Goal: Information Seeking & Learning: Compare options

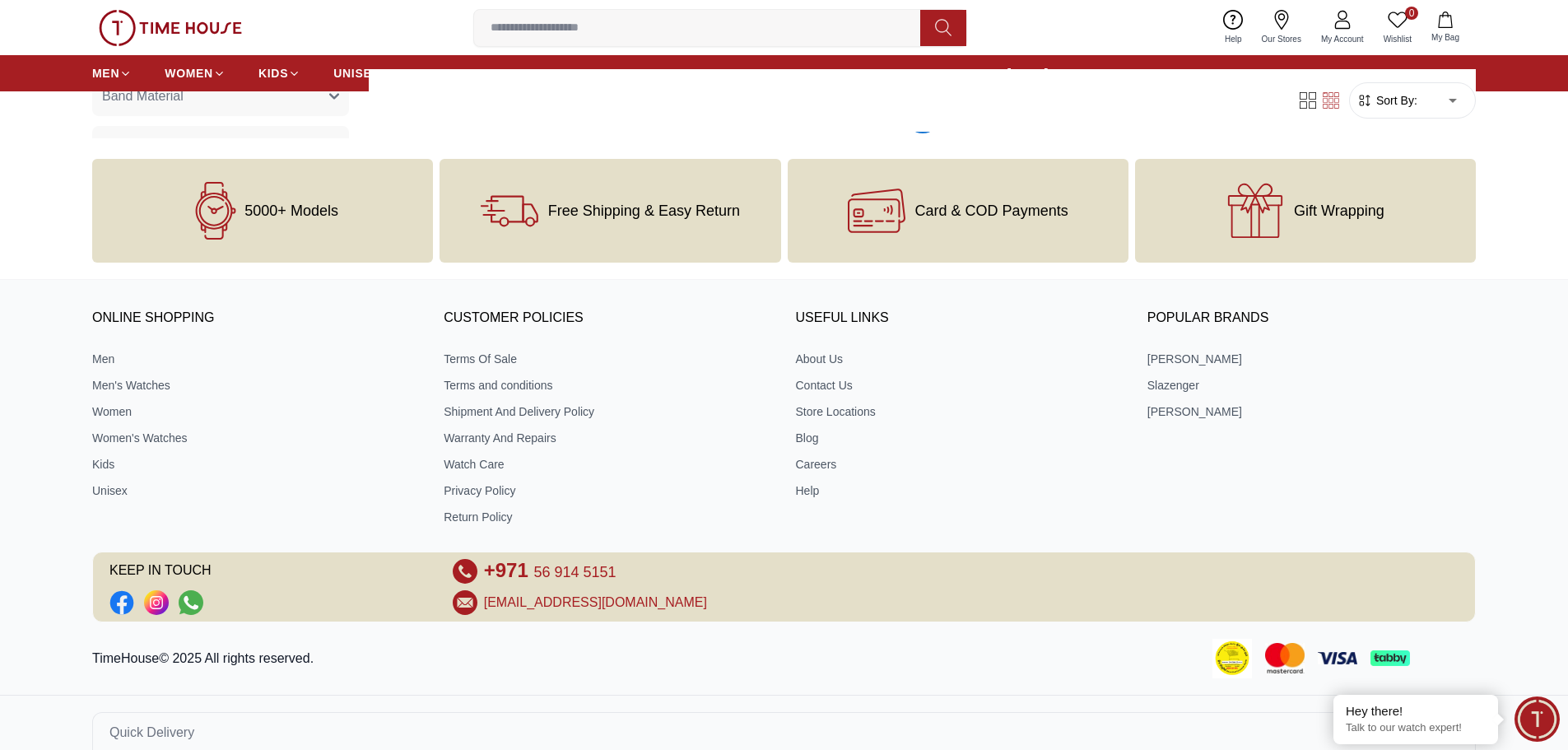
scroll to position [1810, 0]
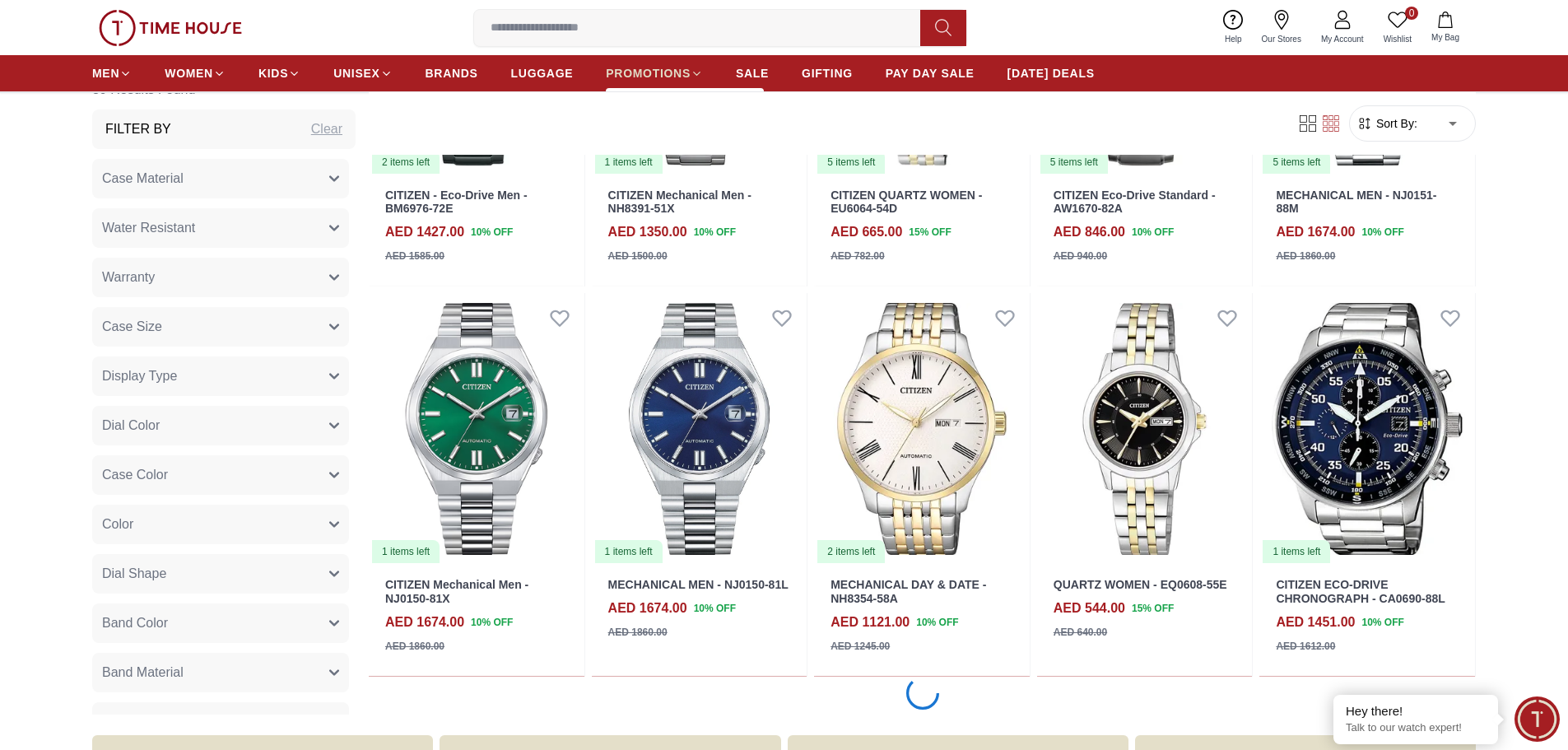
click at [682, 68] on span "PROMOTIONS" at bounding box center [648, 73] width 85 height 17
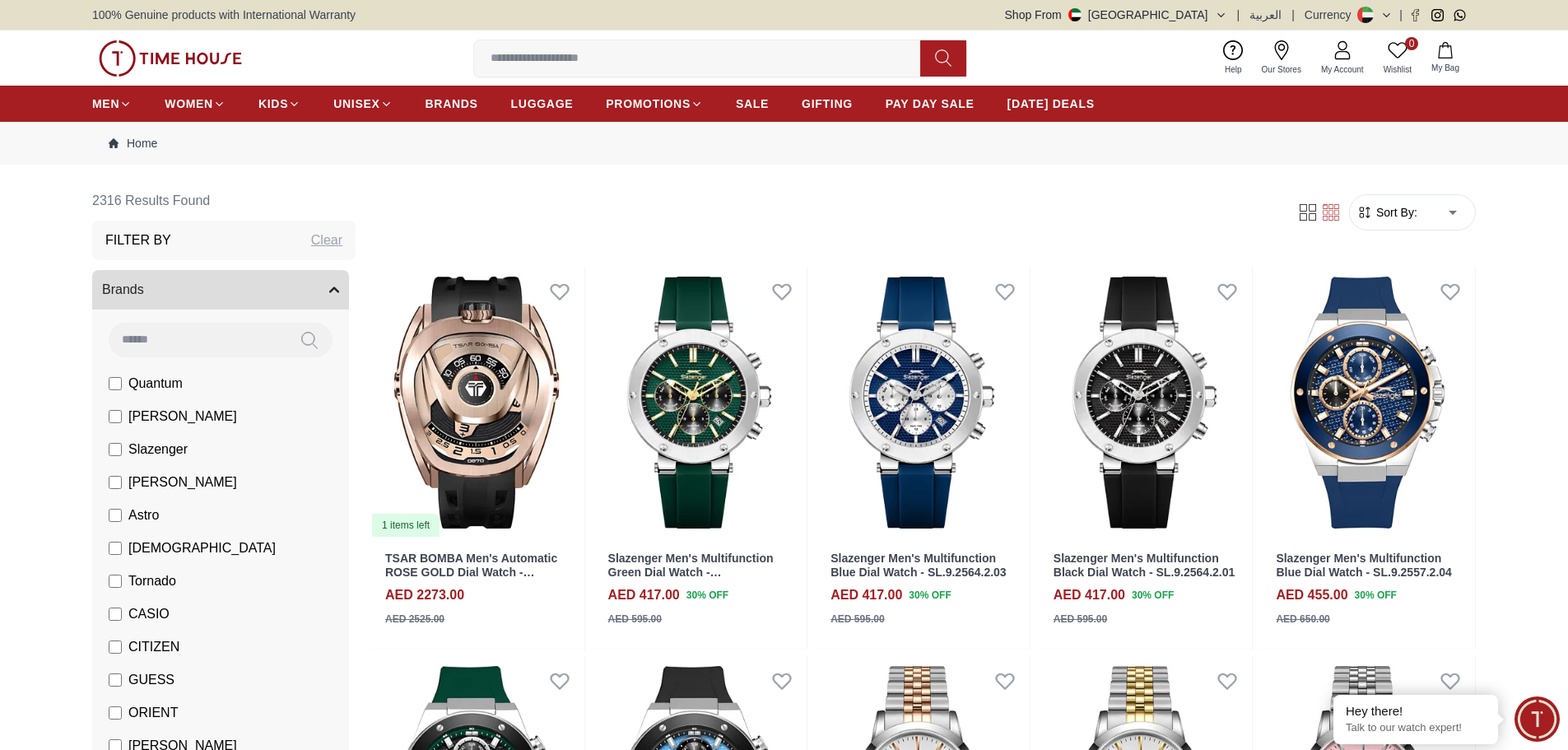
click at [152, 58] on img at bounding box center [170, 58] width 143 height 37
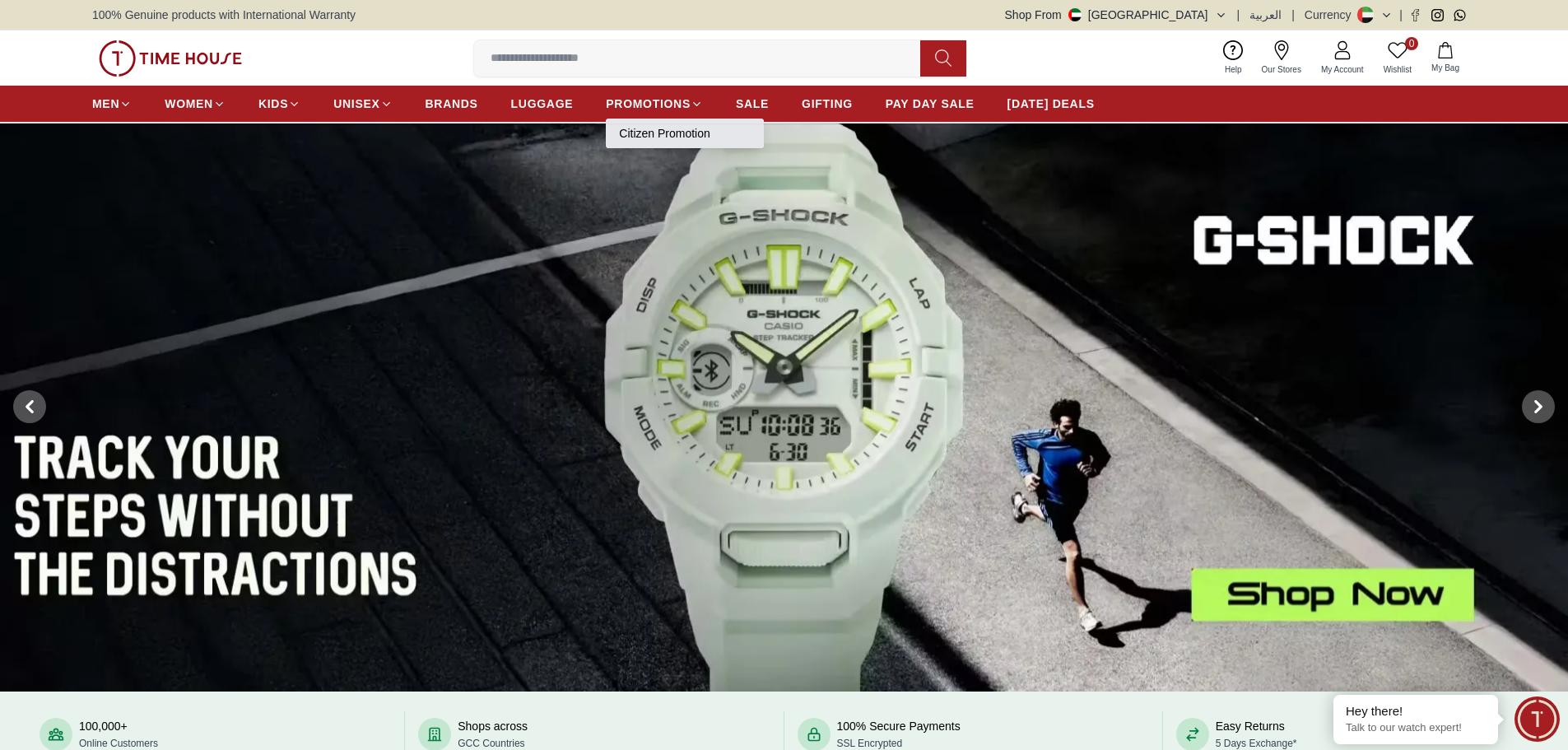
click at [671, 132] on link "Citizen Promotion" at bounding box center [685, 134] width 132 height 17
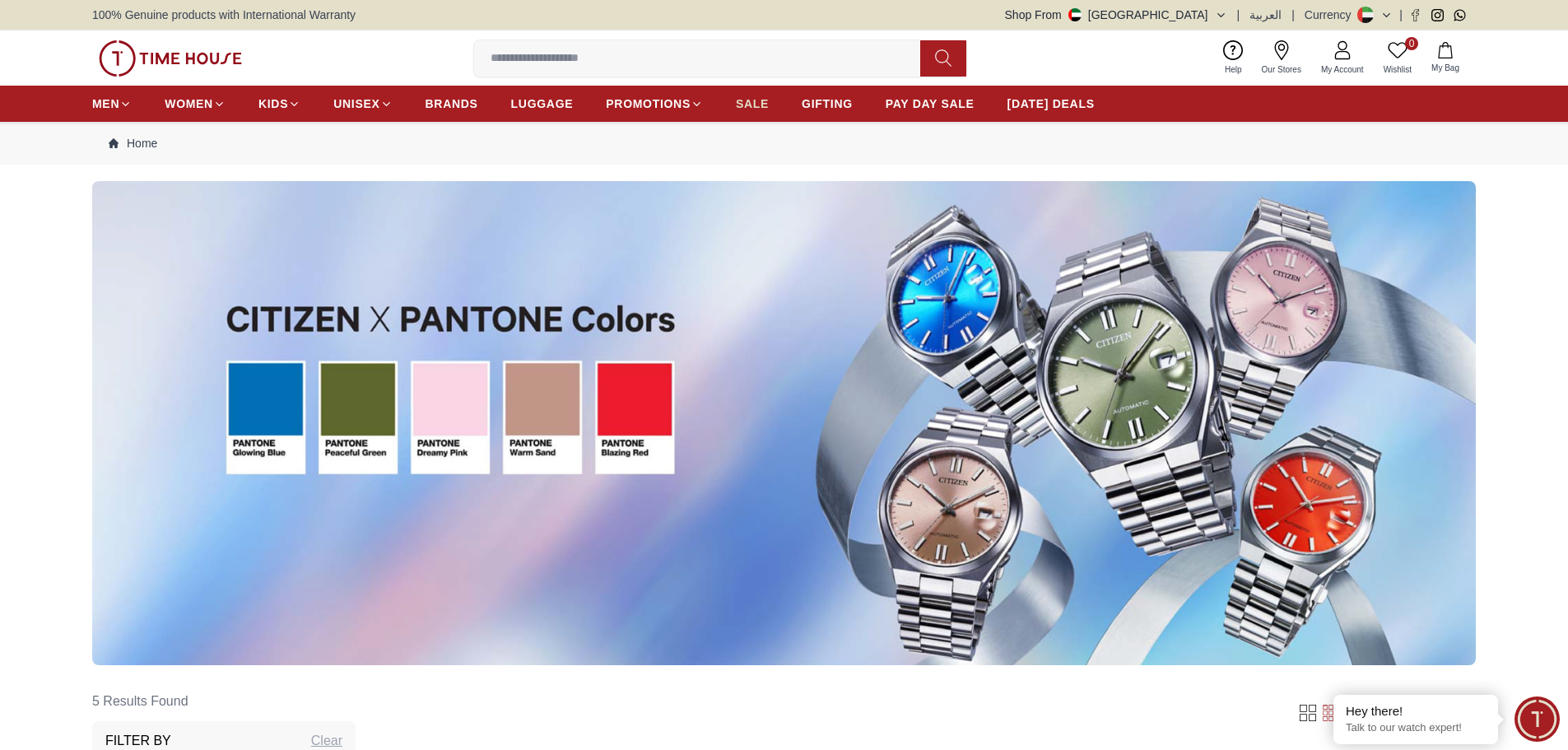
click at [752, 105] on span "SALE" at bounding box center [752, 104] width 33 height 17
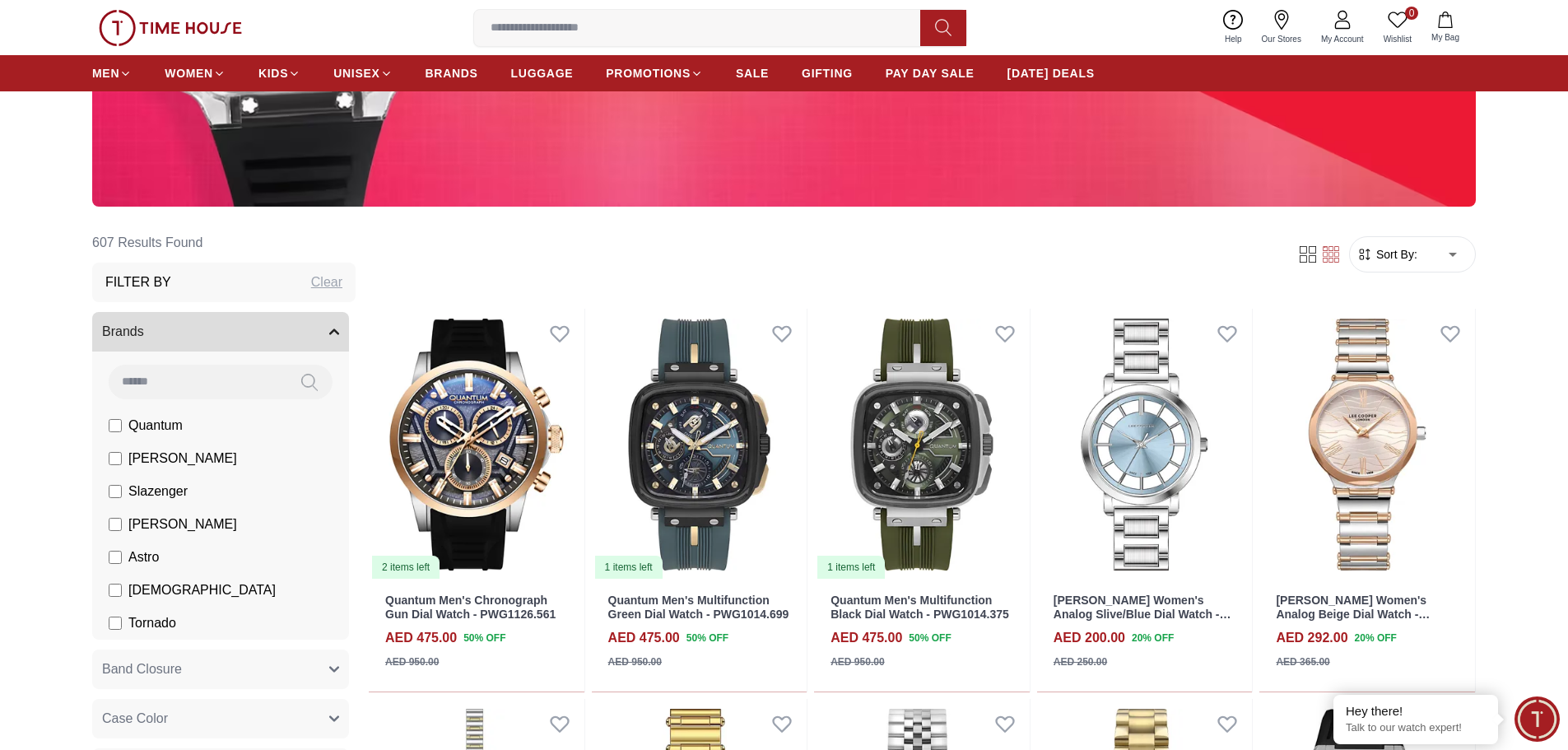
scroll to position [411, 0]
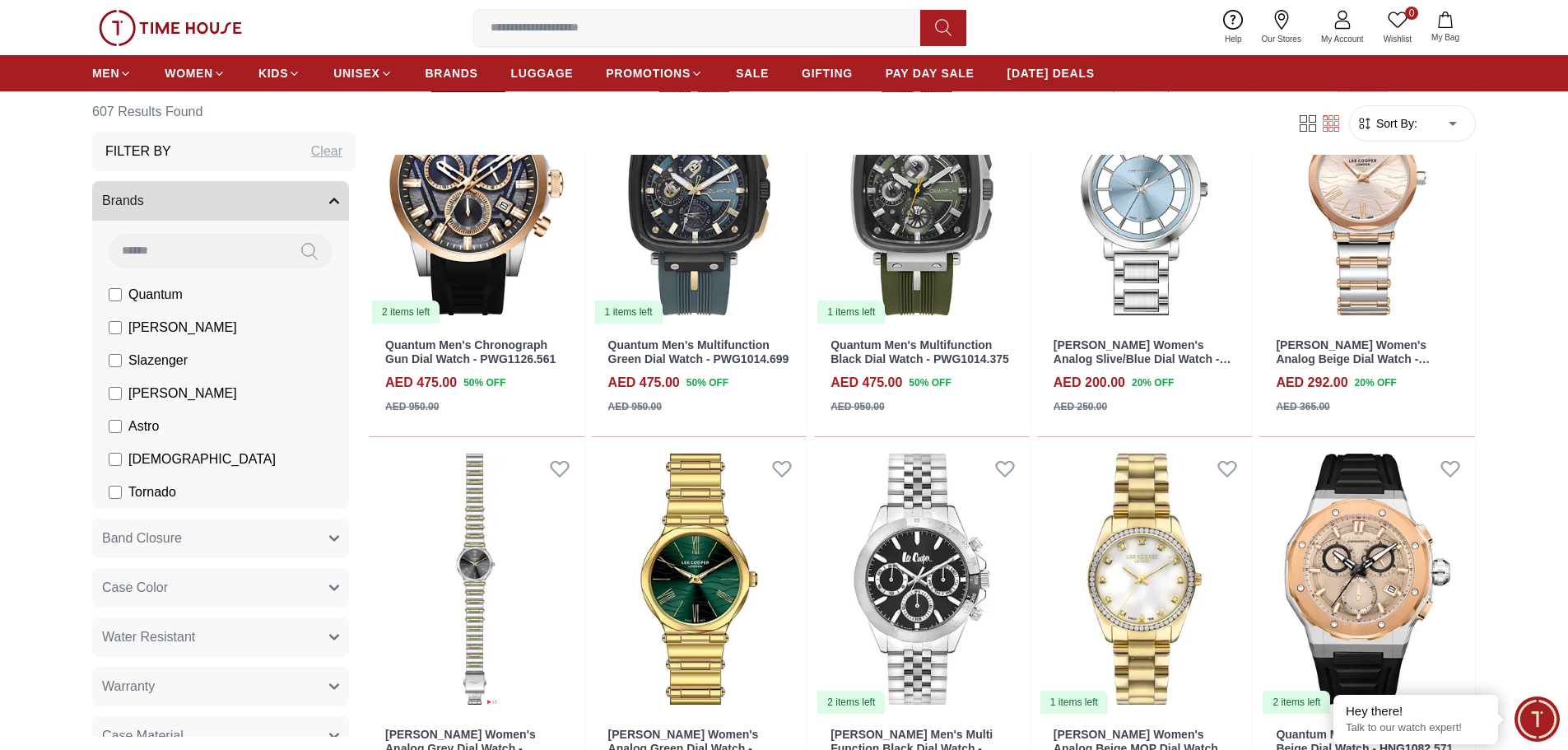
scroll to position [576, 0]
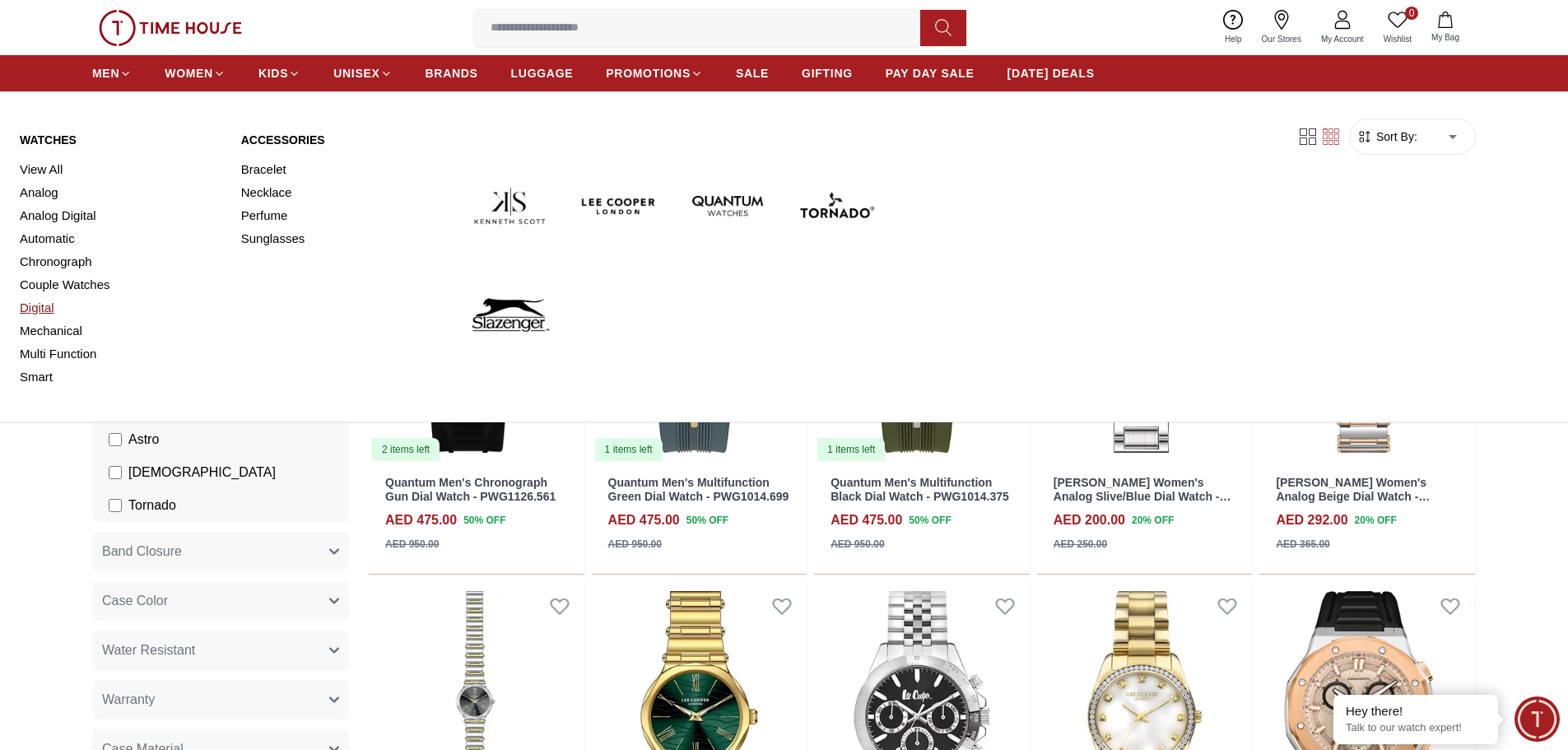
click at [37, 309] on link "Digital" at bounding box center [120, 307] width 201 height 23
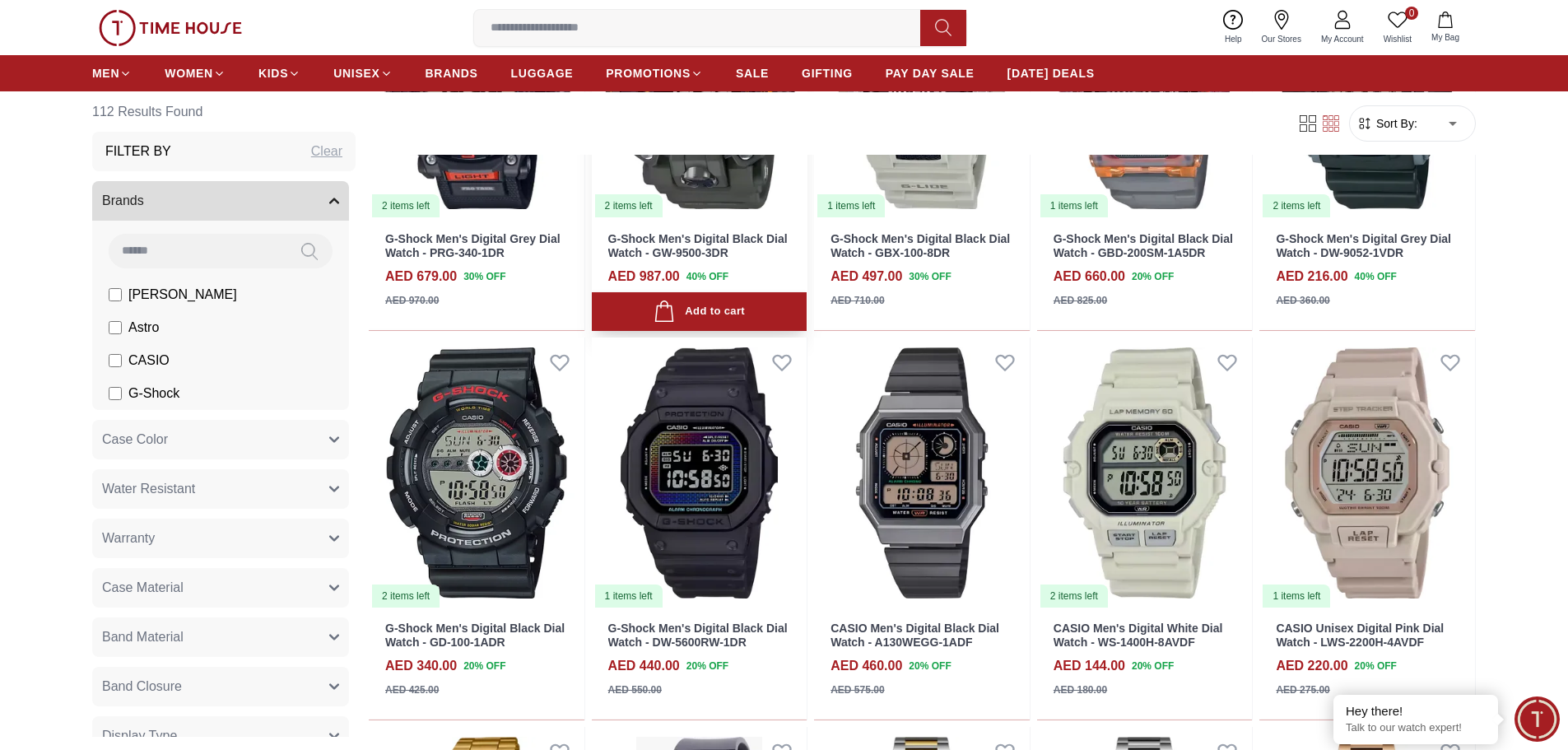
scroll to position [741, 0]
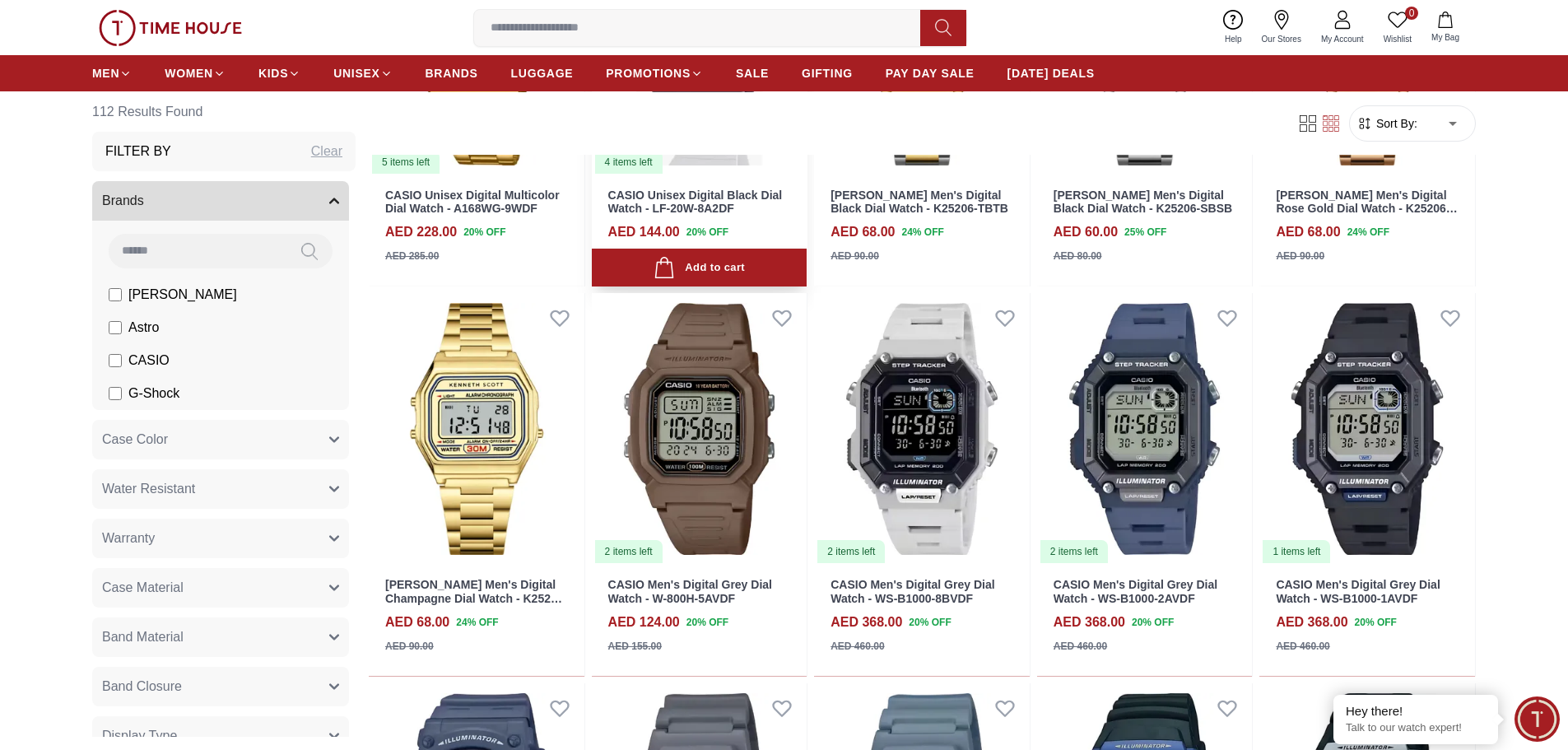
scroll to position [1564, 0]
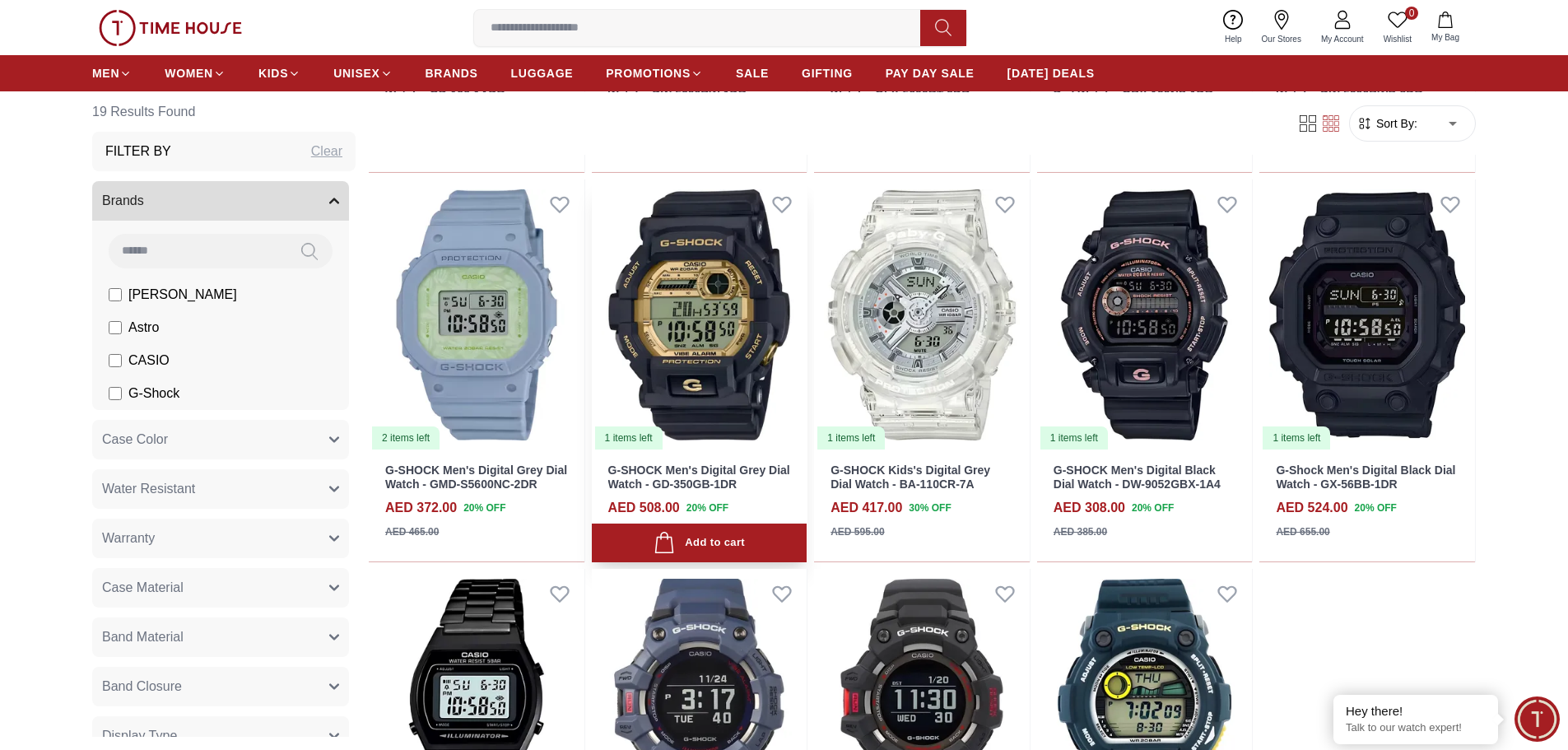
scroll to position [823, 0]
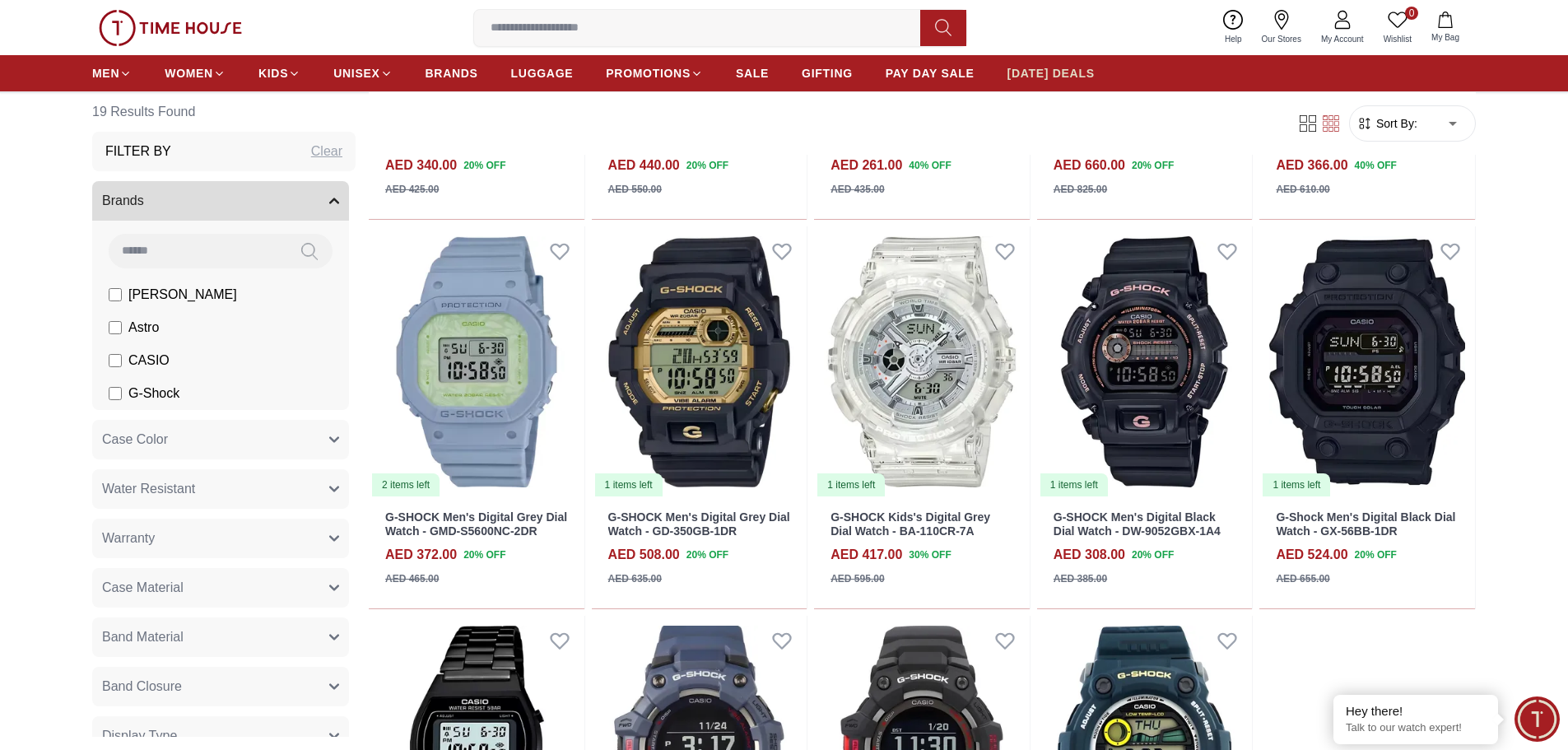
click at [1048, 68] on span "[DATE] DEALS" at bounding box center [1051, 73] width 87 height 17
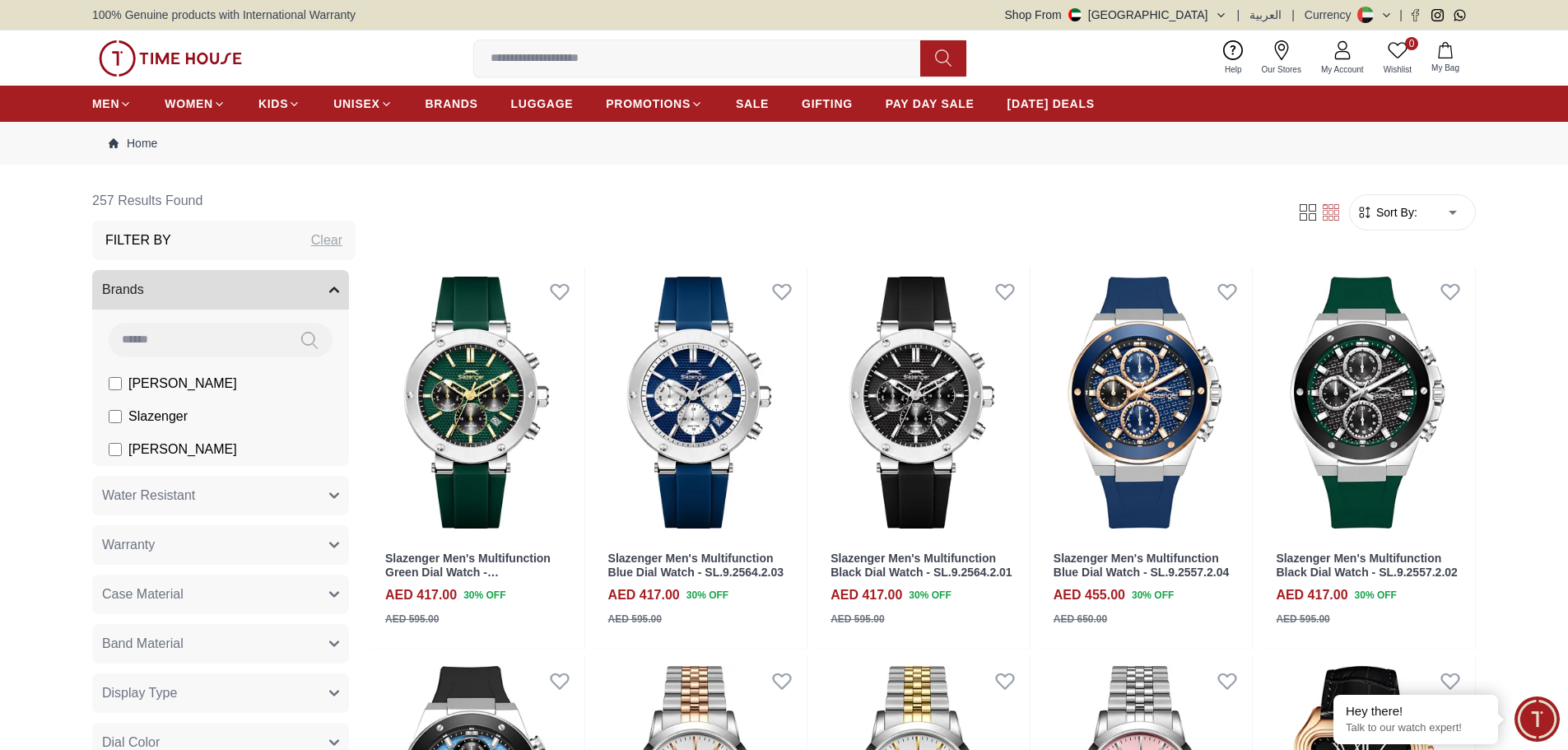
scroll to position [330, 0]
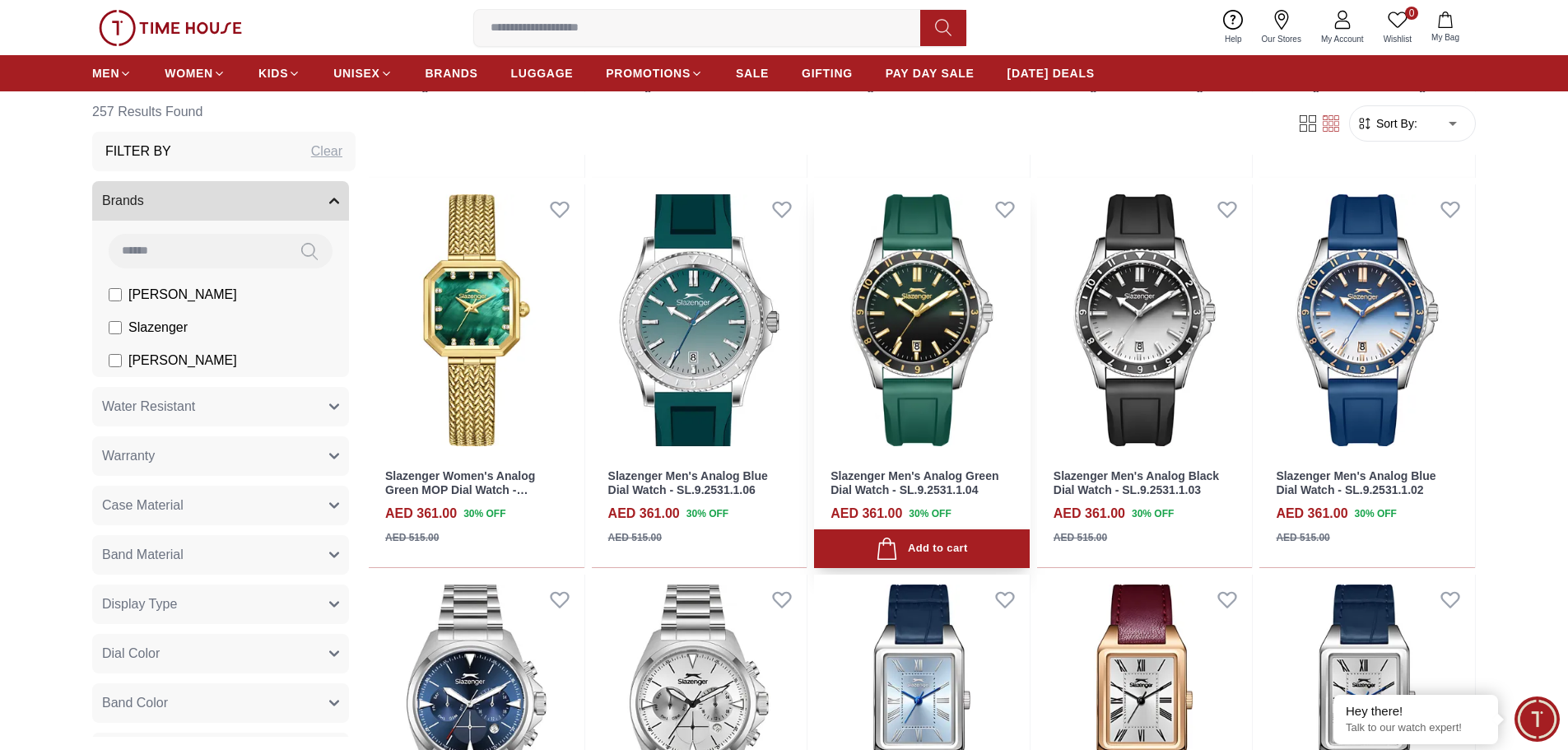
scroll to position [1810, 0]
